Goal: Transaction & Acquisition: Purchase product/service

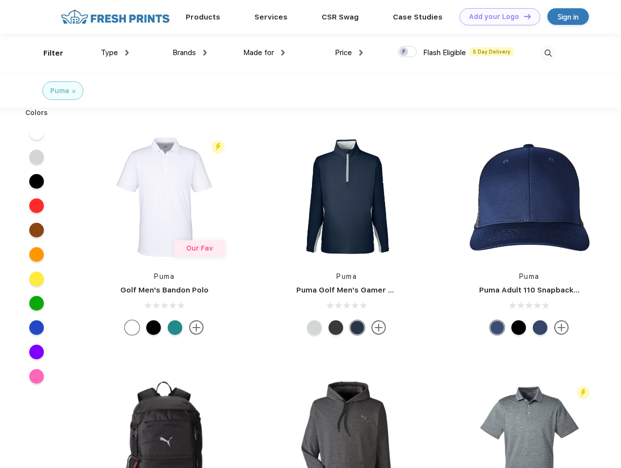
scroll to position [0, 0]
click at [497, 17] on link "Add your Logo Design Tool" at bounding box center [500, 16] width 80 height 17
click at [0, 0] on div "Design Tool" at bounding box center [0, 0] width 0 height 0
click at [523, 16] on link "Add your Logo Design Tool" at bounding box center [500, 16] width 80 height 17
click at [47, 53] on div "Filter" at bounding box center [53, 53] width 20 height 11
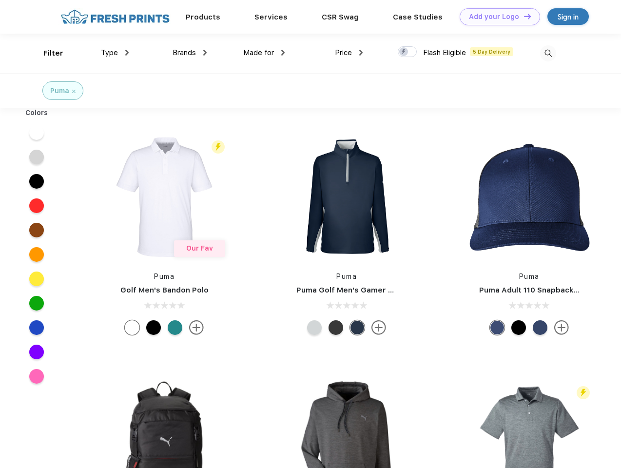
click at [115, 53] on span "Type" at bounding box center [109, 52] width 17 height 9
click at [190, 53] on span "Brands" at bounding box center [184, 52] width 23 height 9
click at [264, 53] on span "Made for" at bounding box center [258, 52] width 31 height 9
click at [349, 53] on span "Price" at bounding box center [343, 52] width 17 height 9
click at [408, 52] on div at bounding box center [407, 51] width 19 height 11
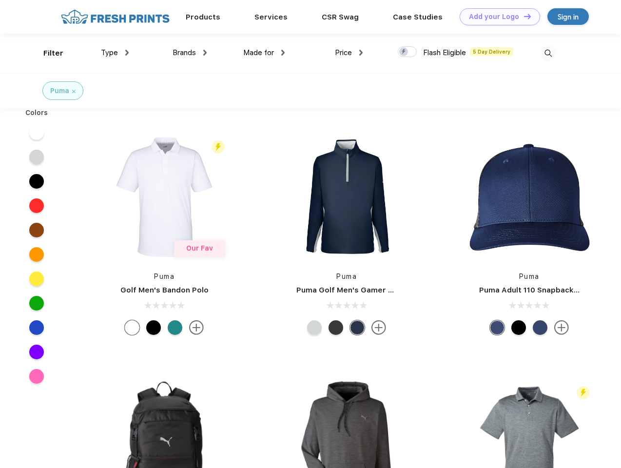
click at [404, 52] on input "checkbox" at bounding box center [401, 49] width 6 height 6
click at [548, 53] on img at bounding box center [548, 53] width 16 height 16
